Goal: Task Accomplishment & Management: Complete application form

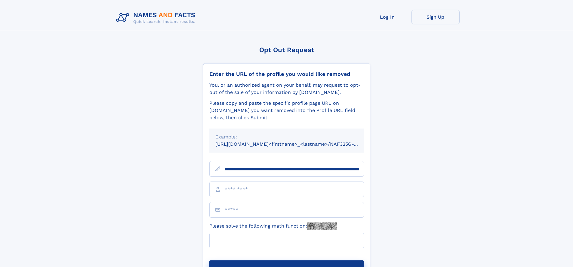
scroll to position [0, 70]
type input "**********"
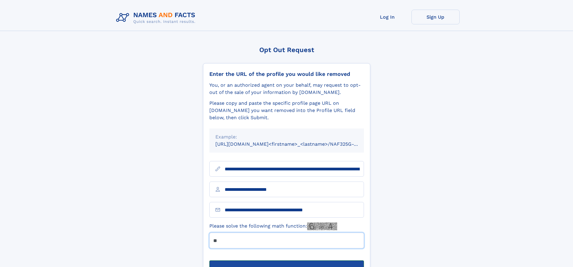
type input "**"
click at [286, 260] on button "Submit Opt Out Request" at bounding box center [286, 269] width 155 height 19
